Goal: Task Accomplishment & Management: Manage account settings

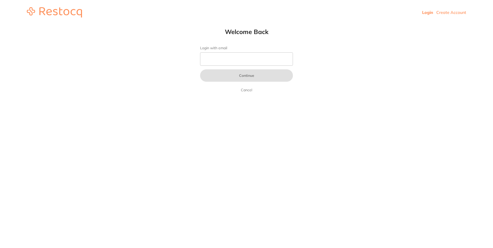
click at [227, 51] on form "Login with email Continue Cancel" at bounding box center [246, 69] width 93 height 47
click at [229, 57] on input "Login with email" at bounding box center [246, 58] width 93 height 13
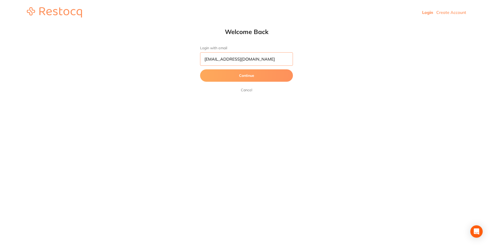
type input "[EMAIL_ADDRESS][DOMAIN_NAME]"
click at [228, 79] on button "Continue" at bounding box center [246, 75] width 93 height 12
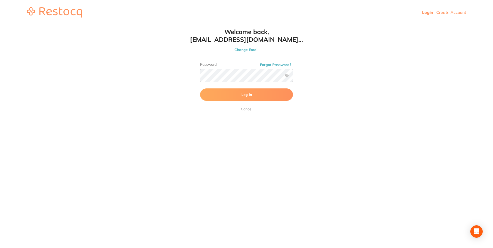
click at [258, 54] on div "Welcome back, manager.horsham@experteeth.com... Change Email Password Forgot Pa…" at bounding box center [246, 70] width 113 height 84
click at [288, 76] on label at bounding box center [287, 75] width 4 height 4
click at [293, 77] on input "checkbox" at bounding box center [293, 77] width 0 height 0
click at [226, 93] on button "Log In" at bounding box center [246, 94] width 93 height 12
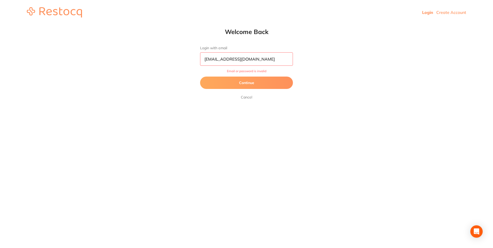
click at [253, 87] on button "Continue" at bounding box center [246, 83] width 93 height 12
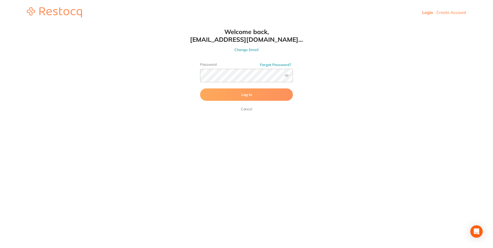
click at [212, 91] on button "Log In" at bounding box center [246, 94] width 93 height 12
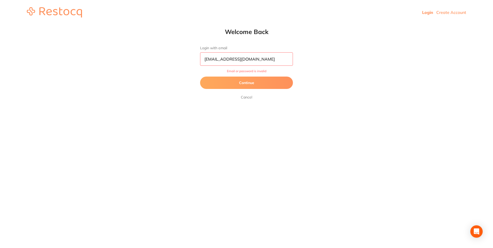
click at [248, 82] on button "Continue" at bounding box center [246, 83] width 93 height 12
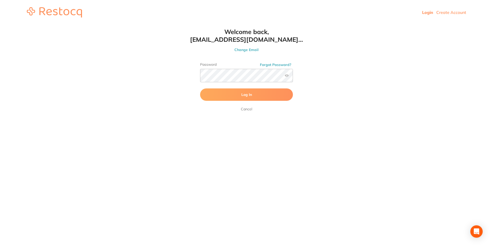
click at [225, 97] on button "Log In" at bounding box center [246, 94] width 93 height 12
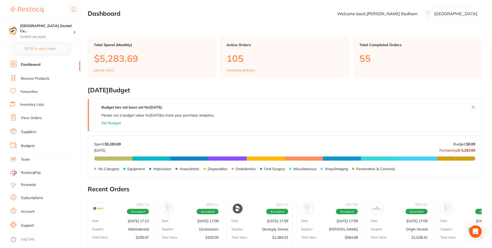
click at [35, 118] on link "View Orders" at bounding box center [31, 118] width 21 height 5
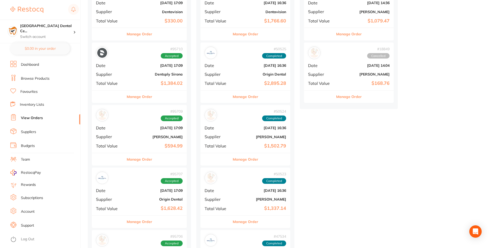
scroll to position [232, 0]
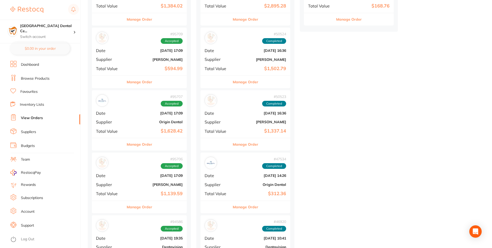
click at [161, 213] on div "Manage Order" at bounding box center [139, 207] width 95 height 13
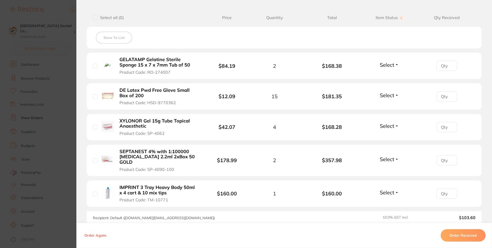
scroll to position [103, 0]
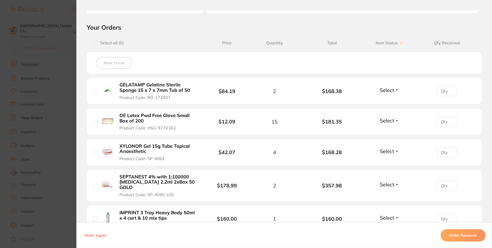
click at [62, 178] on section "Order ID: Restocq- 95706 Order Information Accepted Order Order Date Oct 2 2025…" at bounding box center [246, 124] width 492 height 248
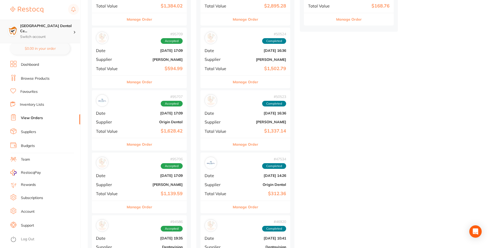
click at [66, 20] on div "Horsham Plaza Dental Ce... Switch account" at bounding box center [40, 32] width 80 height 24
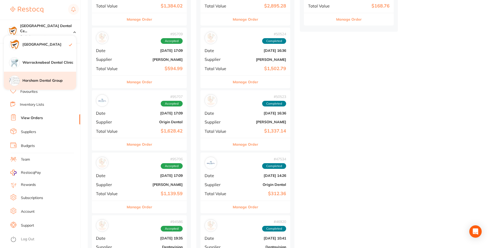
click at [45, 79] on h4 "Horsham Dental Group" at bounding box center [49, 80] width 54 height 5
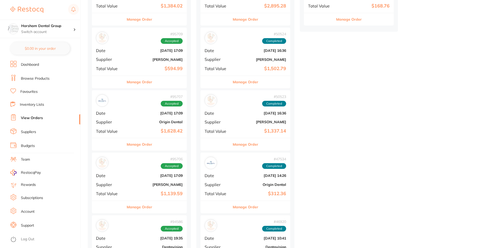
checkbox input "false"
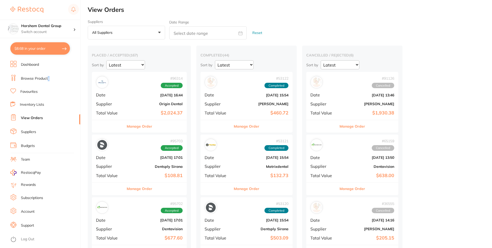
drag, startPoint x: 48, startPoint y: 83, endPoint x: 47, endPoint y: 80, distance: 3.0
click at [47, 80] on link "Browse Products" at bounding box center [35, 78] width 29 height 5
